Goal: Information Seeking & Learning: Check status

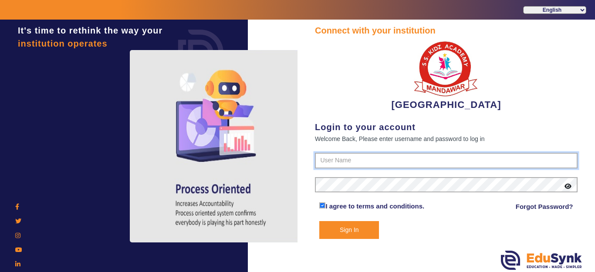
type input "9928895959"
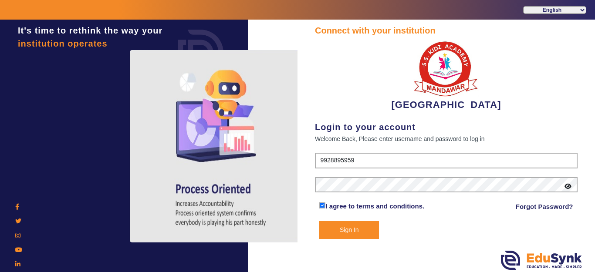
click at [348, 228] on button "Sign In" at bounding box center [349, 230] width 60 height 18
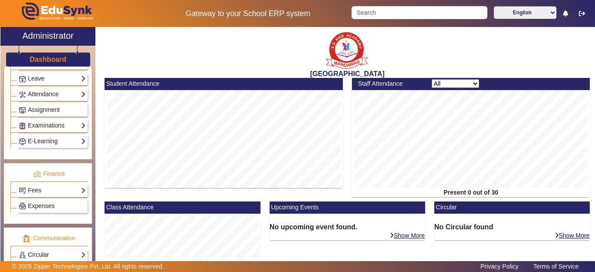
scroll to position [392, 0]
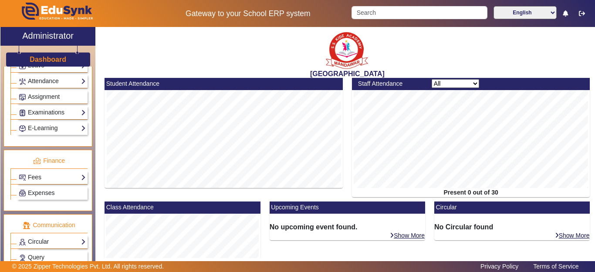
click at [40, 182] on div "Fees Institution Fee Setup Class Fee Setup Student Fee Setup Fee Audit Payment …" at bounding box center [52, 177] width 71 height 13
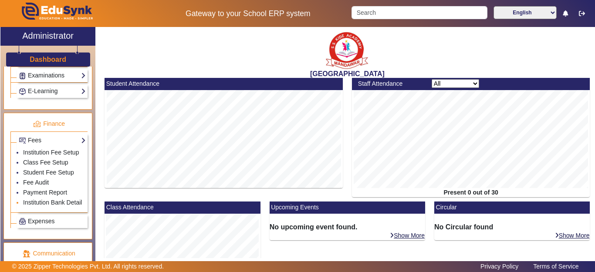
scroll to position [479, 0]
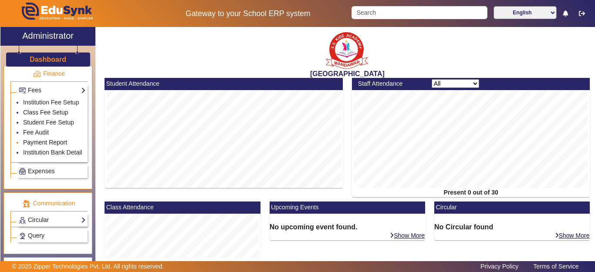
click at [38, 146] on link "Payment Report" at bounding box center [45, 142] width 44 height 7
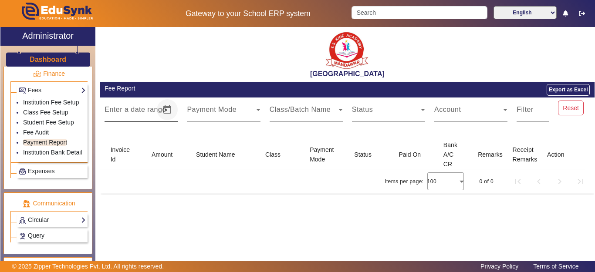
click at [168, 111] on span "Open calendar" at bounding box center [167, 109] width 21 height 21
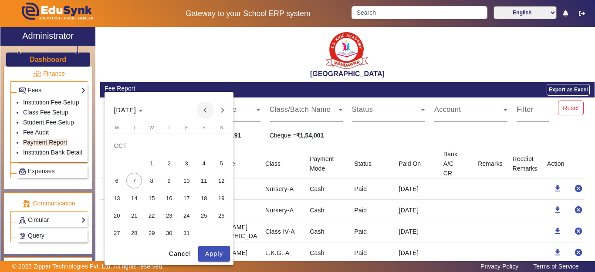
click at [207, 112] on span "Previous month" at bounding box center [204, 109] width 17 height 17
click at [187, 144] on span "1" at bounding box center [186, 146] width 16 height 16
click at [221, 216] on span "31" at bounding box center [221, 216] width 16 height 16
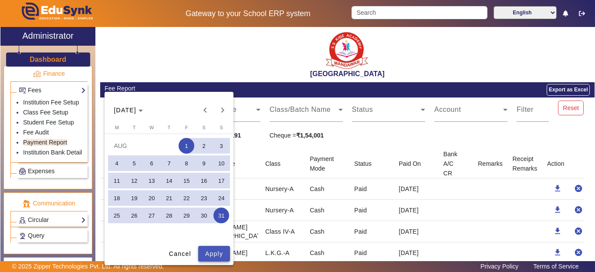
click at [218, 258] on span "Apply" at bounding box center [214, 253] width 18 height 9
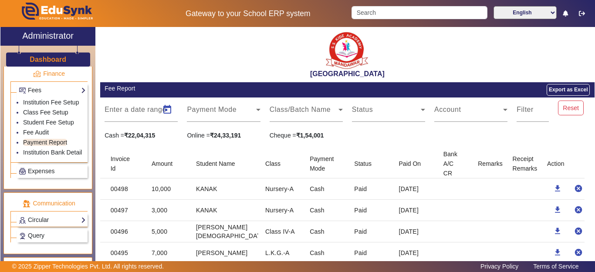
type input "[DATE]"
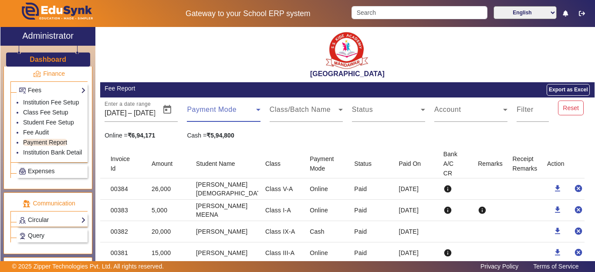
click at [253, 113] on icon at bounding box center [258, 109] width 10 height 10
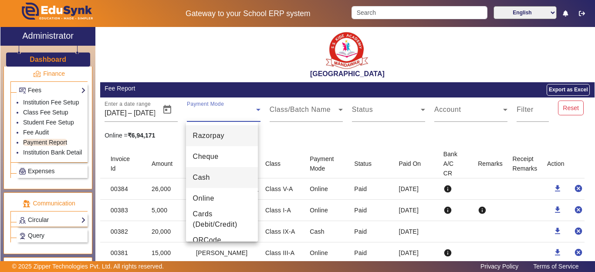
click at [211, 182] on mat-option "Cash" at bounding box center [222, 177] width 72 height 21
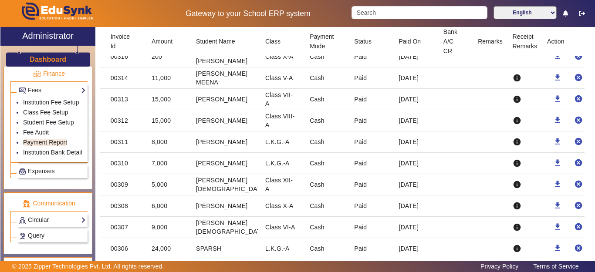
scroll to position [740, 0]
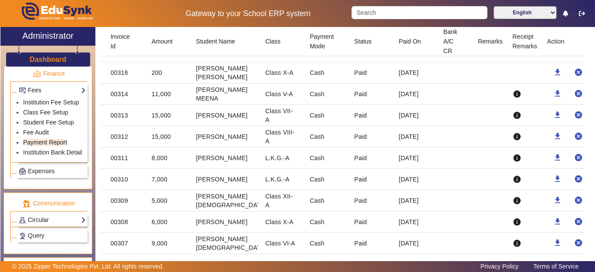
drag, startPoint x: 417, startPoint y: 183, endPoint x: 104, endPoint y: 157, distance: 314.2
click at [104, 157] on mat-table "Invoice Id Amount Student Name Class Payment Mode Status Paid On Bank A/C CR Re…" at bounding box center [347, 55] width 494 height 1293
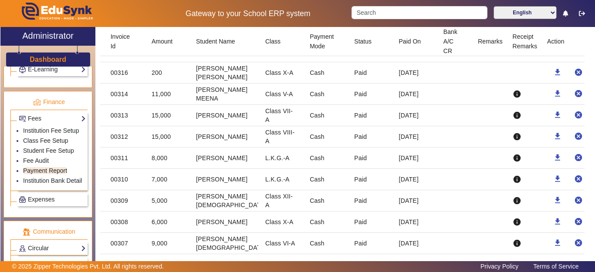
scroll to position [435, 0]
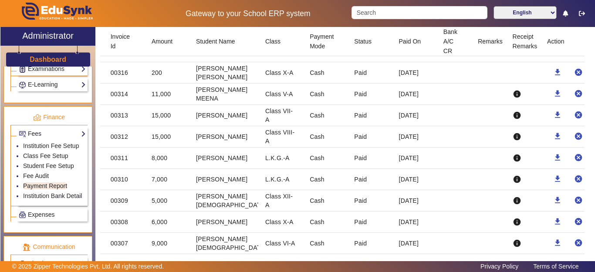
click at [40, 58] on h3 "Dashboard" at bounding box center [48, 59] width 37 height 8
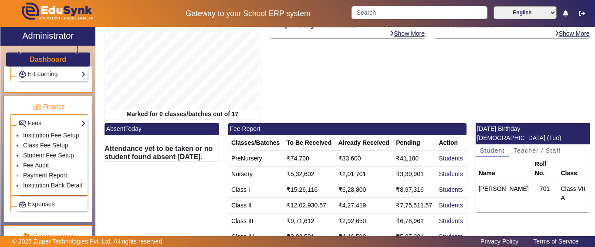
scroll to position [461, 0]
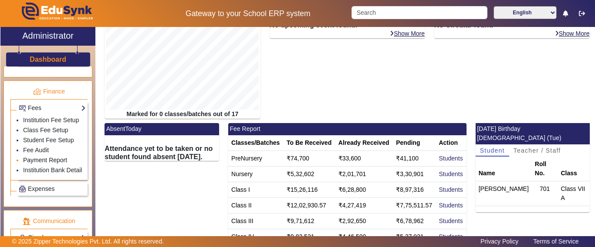
click at [34, 164] on link "Payment Report" at bounding box center [45, 160] width 44 height 7
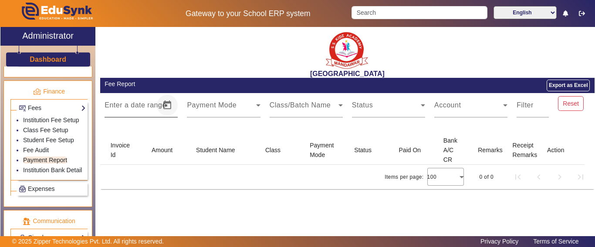
click at [167, 108] on span "Open calendar" at bounding box center [167, 105] width 21 height 21
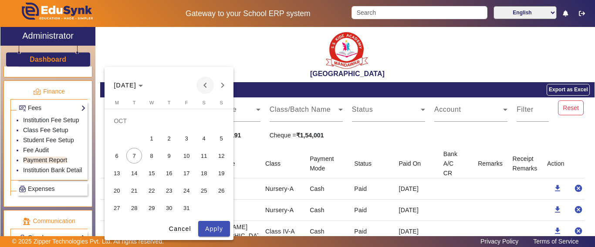
click at [203, 85] on span "Previous month" at bounding box center [204, 85] width 17 height 17
click at [189, 123] on span "1" at bounding box center [186, 121] width 16 height 16
click at [215, 192] on span "31" at bounding box center [221, 191] width 16 height 16
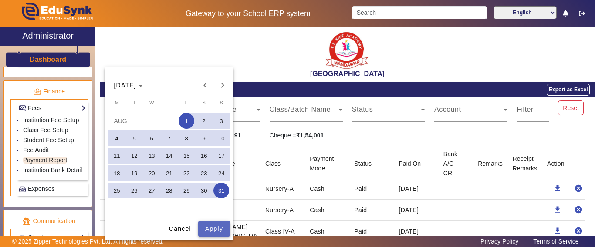
click at [219, 229] on span "Apply" at bounding box center [214, 229] width 18 height 9
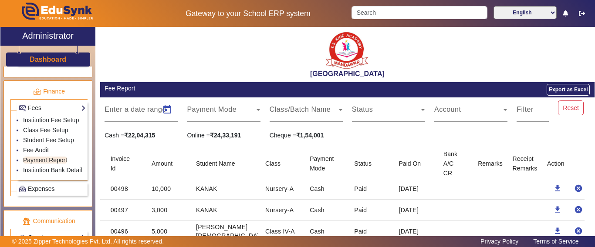
type input "[DATE]"
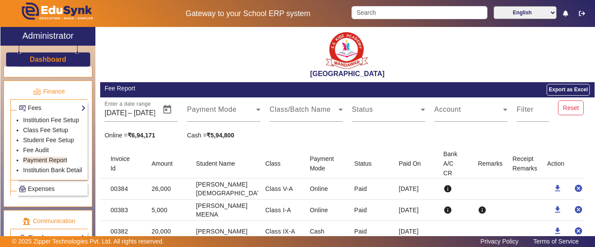
click at [259, 107] on div "Payment Mode" at bounding box center [223, 110] width 82 height 24
click at [248, 110] on span at bounding box center [221, 113] width 69 height 10
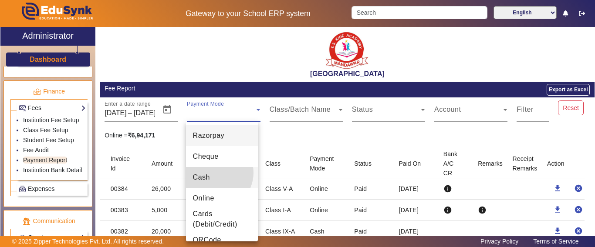
click at [214, 173] on mat-option "Cash" at bounding box center [222, 177] width 72 height 21
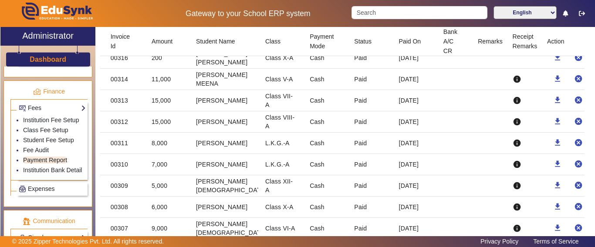
scroll to position [740, 0]
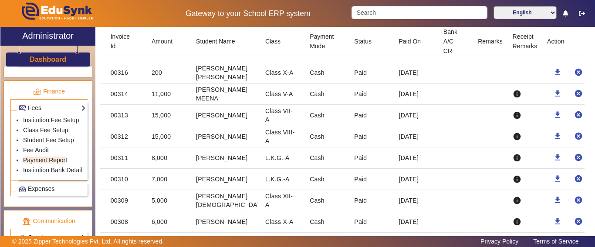
click at [203, 174] on mat-cell "[PERSON_NAME]" at bounding box center [223, 179] width 69 height 21
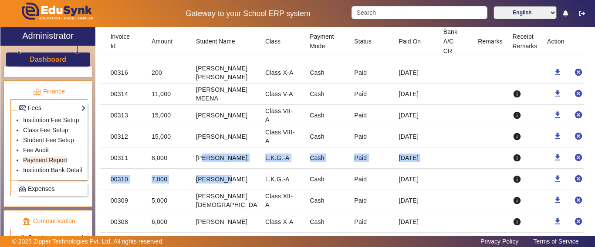
drag, startPoint x: 198, startPoint y: 154, endPoint x: 233, endPoint y: 178, distance: 42.5
click at [233, 178] on mat-table "Invoice Id Amount Student Name Class Payment Mode Status Paid On Bank A/C CR Re…" at bounding box center [347, 55] width 494 height 1293
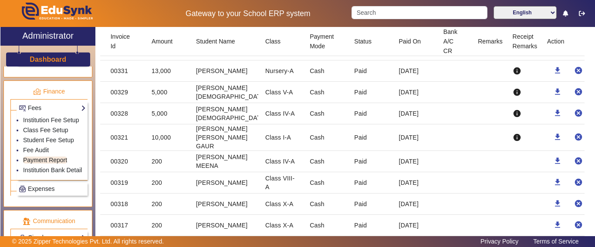
scroll to position [522, 0]
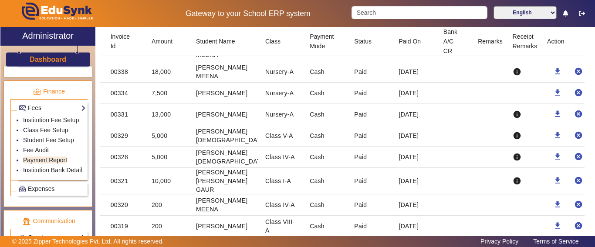
drag, startPoint x: 408, startPoint y: 185, endPoint x: 388, endPoint y: 176, distance: 22.4
click at [392, 176] on mat-cell "[DATE]" at bounding box center [414, 181] width 44 height 27
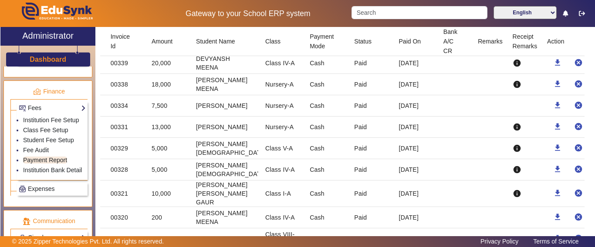
scroll to position [479, 0]
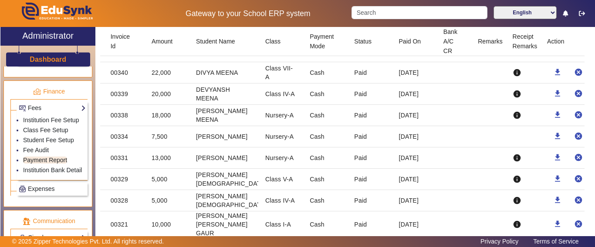
drag, startPoint x: 419, startPoint y: 161, endPoint x: 153, endPoint y: 158, distance: 265.6
click at [153, 158] on mat-row "00331 13,000 RUDRAKSH BYADWAL Nursery-A Cash Paid 23 Aug 2025 info download can…" at bounding box center [347, 158] width 494 height 21
click at [145, 155] on mat-cell "13,000" at bounding box center [167, 158] width 44 height 21
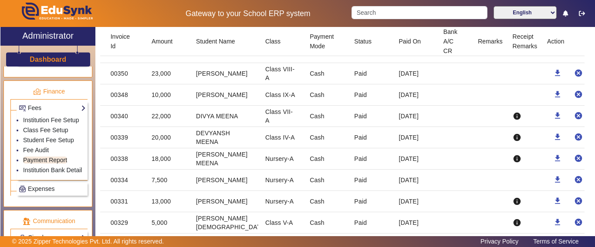
drag, startPoint x: 408, startPoint y: 164, endPoint x: 151, endPoint y: 158, distance: 257.8
click at [151, 158] on mat-row "00338 18,000 HETANSH MEENA Nursery-A Cash Paid 25 Aug 2025 info download cancel" at bounding box center [347, 158] width 494 height 21
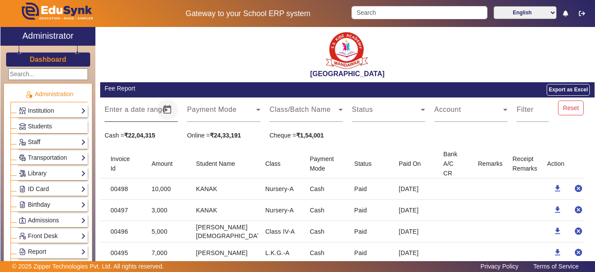
click at [169, 109] on span "Open calendar" at bounding box center [167, 109] width 21 height 21
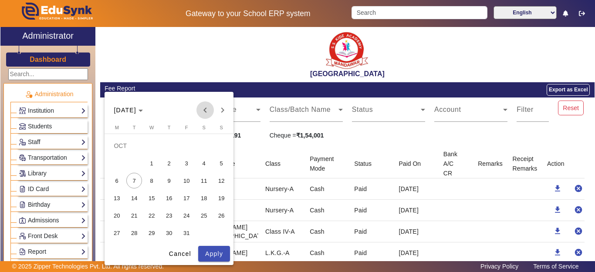
click at [206, 113] on span "Previous month" at bounding box center [204, 109] width 17 height 17
click at [190, 147] on span "1" at bounding box center [186, 146] width 16 height 16
click at [221, 218] on span "31" at bounding box center [221, 216] width 16 height 16
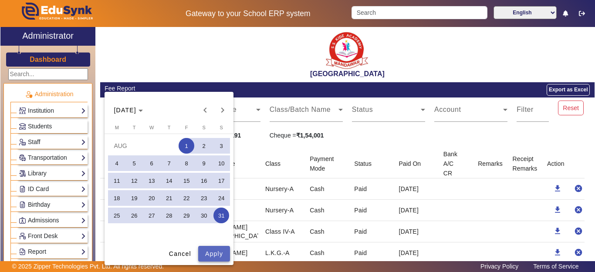
click at [221, 247] on span "Apply" at bounding box center [214, 253] width 18 height 9
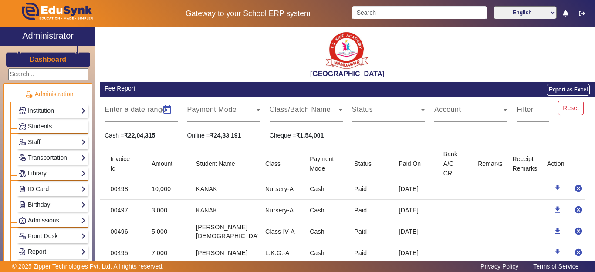
type input "[DATE]"
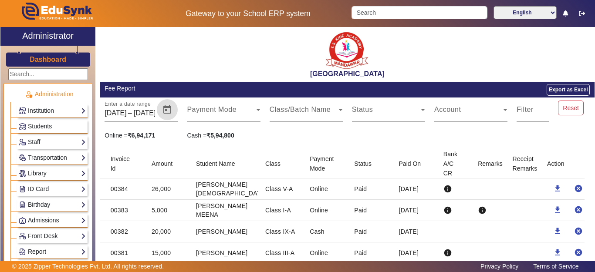
click at [265, 118] on div "Class/Batch Name" at bounding box center [306, 110] width 82 height 24
click at [256, 111] on icon at bounding box center [258, 109] width 10 height 10
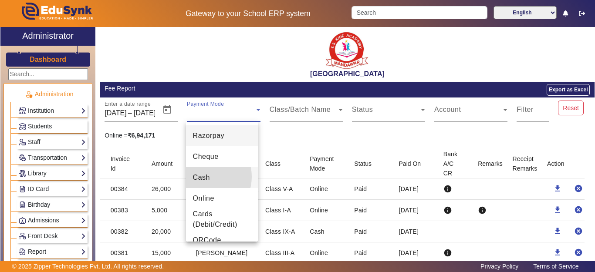
click at [202, 177] on span "Cash" at bounding box center [201, 177] width 17 height 10
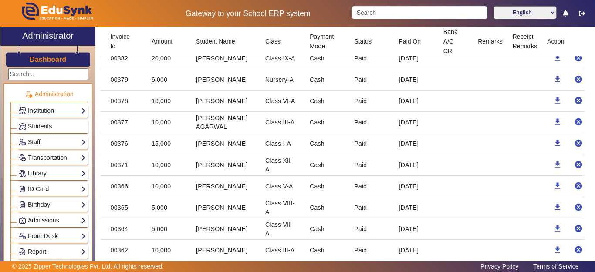
scroll to position [87, 0]
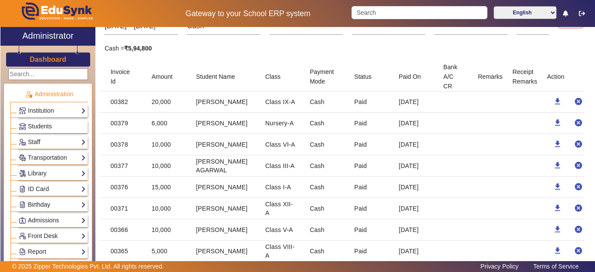
drag, startPoint x: 421, startPoint y: 192, endPoint x: 187, endPoint y: 189, distance: 233.8
click at [187, 189] on mat-row "00376 15,000 [PERSON_NAME] Class I-A Cash Paid [DATE] download cancel" at bounding box center [347, 187] width 494 height 21
